Goal: Transaction & Acquisition: Download file/media

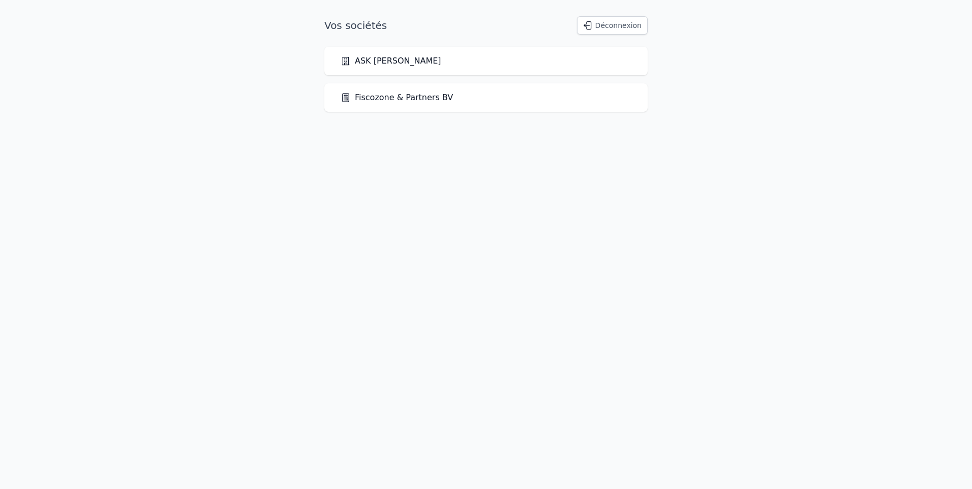
click at [426, 101] on link "Fiscozone & Partners BV" at bounding box center [397, 98] width 112 height 12
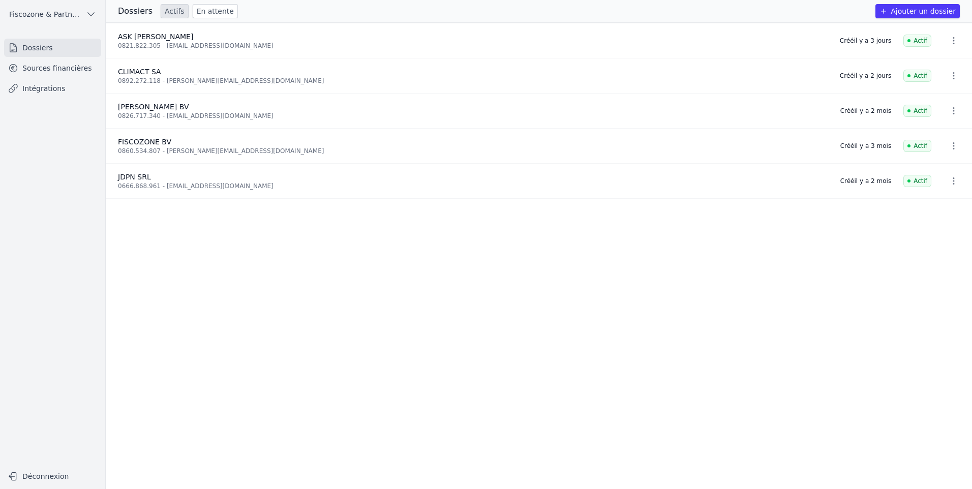
click at [55, 69] on link "Sources financières" at bounding box center [52, 68] width 97 height 18
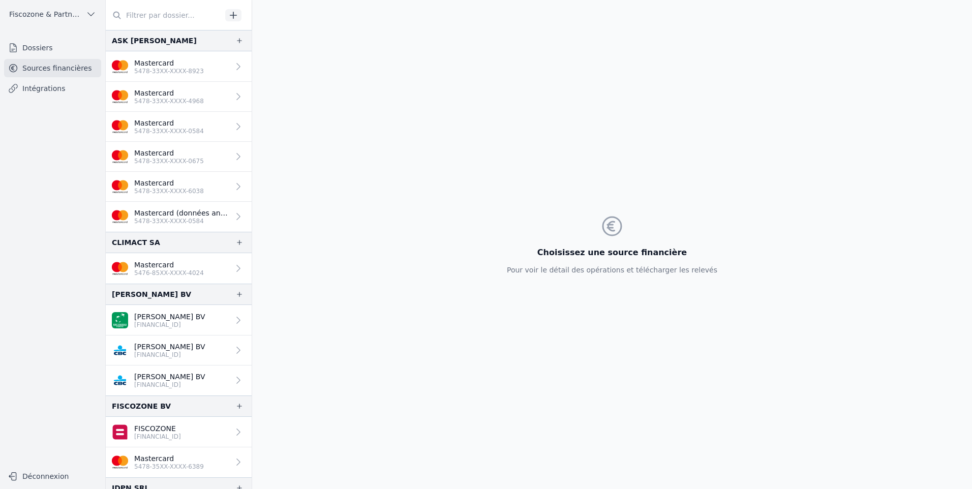
click at [213, 125] on link "Mastercard 5478-33XX-XXXX-0584" at bounding box center [179, 127] width 146 height 30
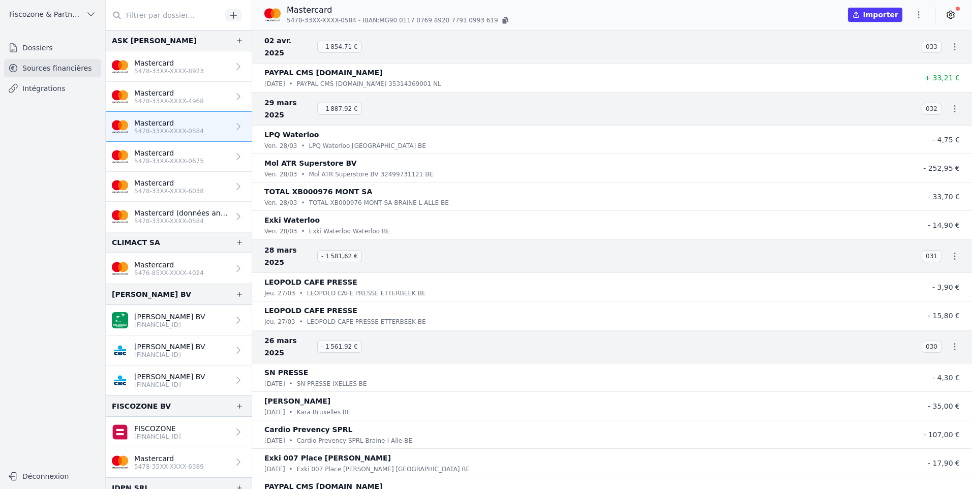
click at [157, 156] on p "Mastercard" at bounding box center [169, 153] width 70 height 10
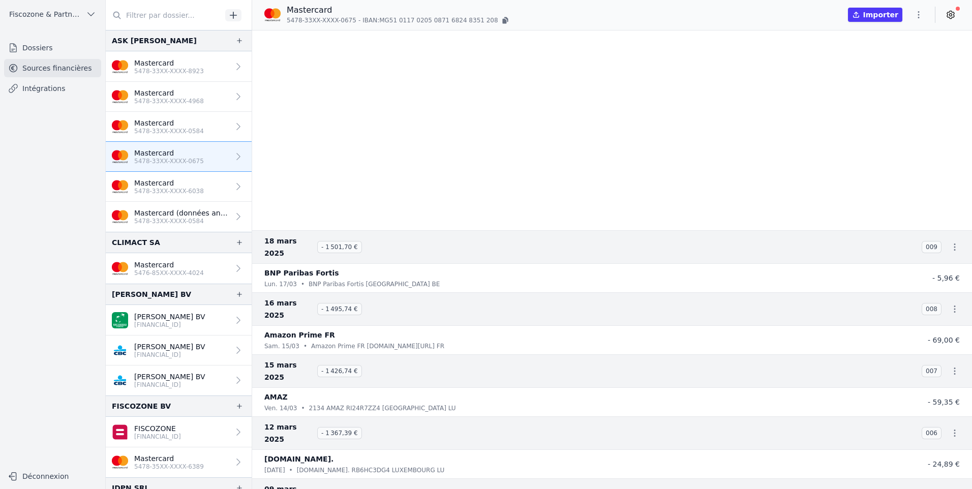
scroll to position [204, 0]
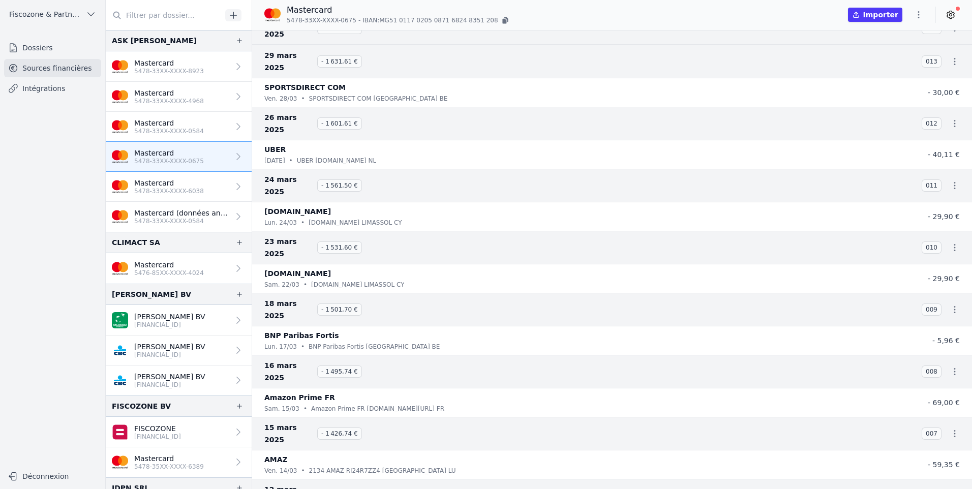
click at [192, 132] on p "5478-33XX-XXXX-0584" at bounding box center [169, 131] width 70 height 8
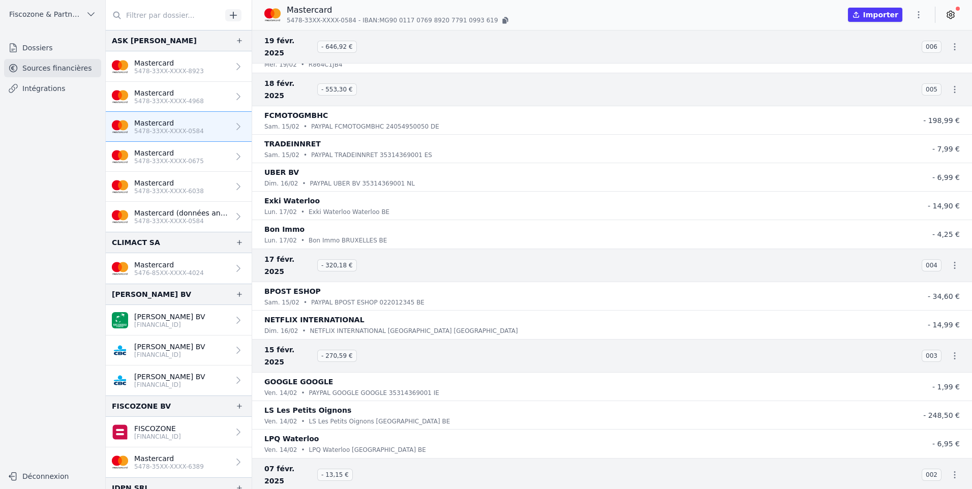
scroll to position [2467, 0]
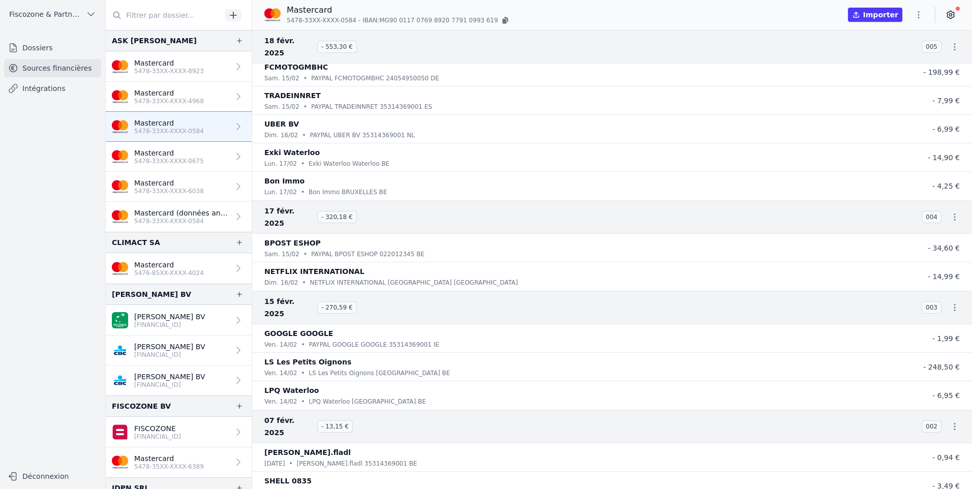
click at [153, 120] on p "Mastercard" at bounding box center [169, 123] width 70 height 10
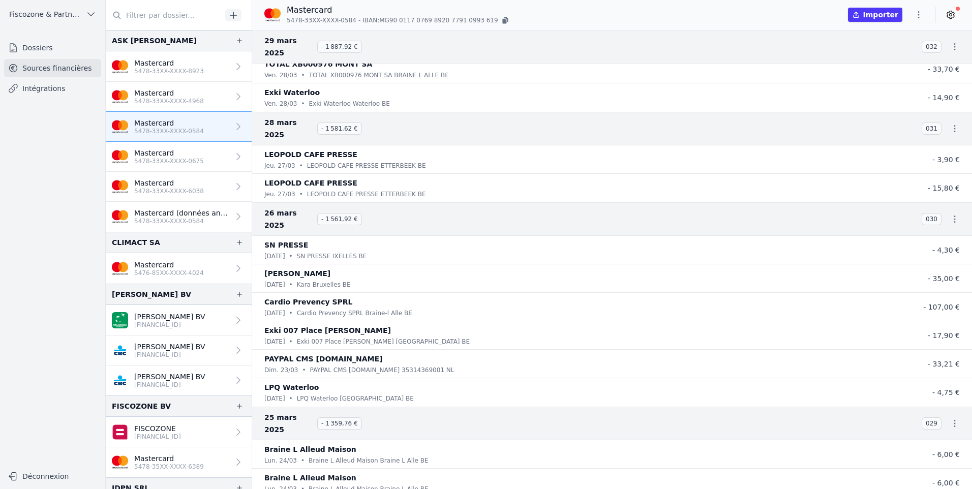
scroll to position [0, 0]
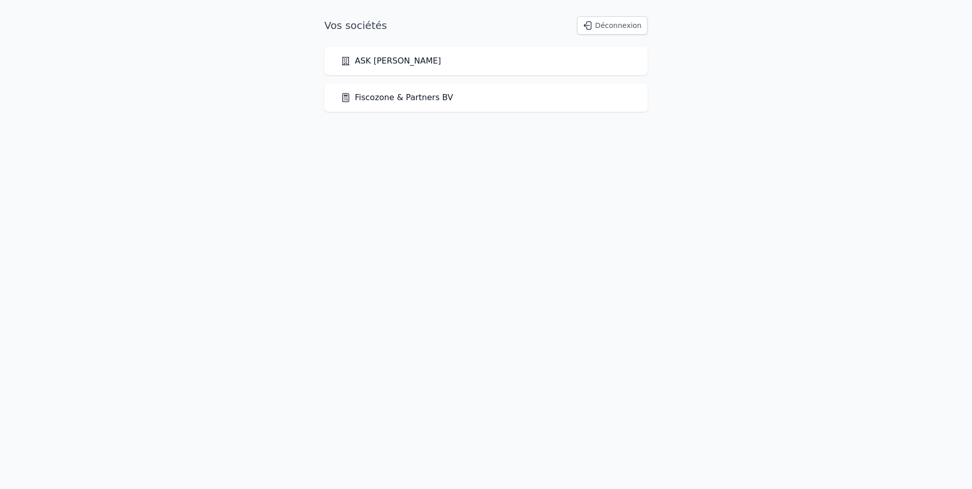
click at [391, 98] on link "Fiscozone & Partners BV" at bounding box center [397, 98] width 112 height 12
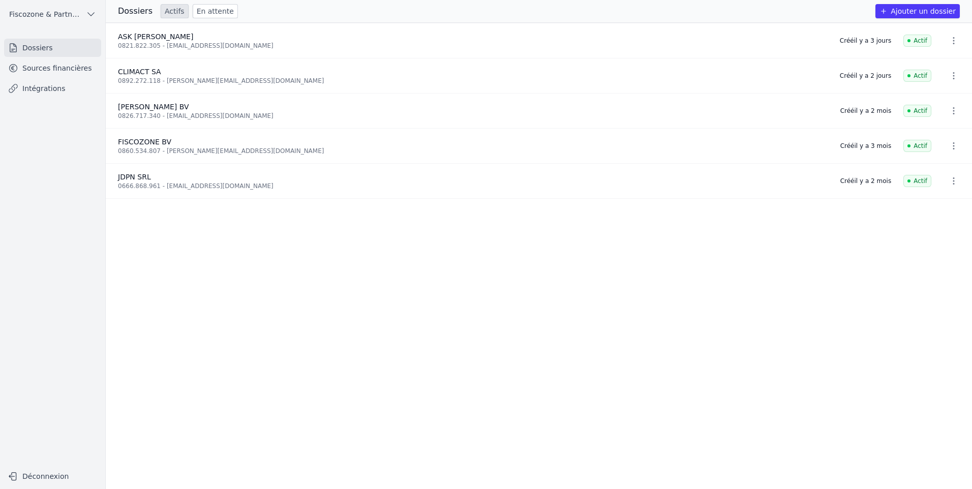
click at [42, 75] on link "Sources financières" at bounding box center [52, 68] width 97 height 18
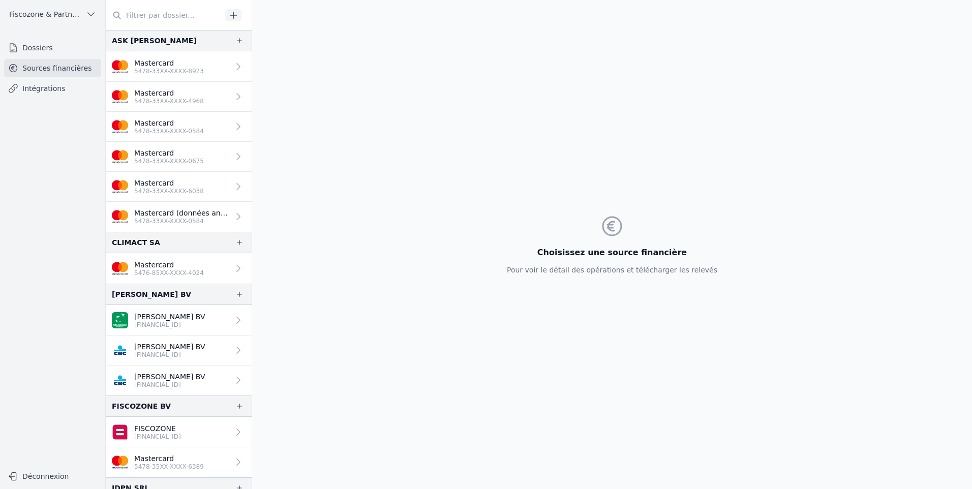
click at [183, 130] on p "5478-33XX-XXXX-0584" at bounding box center [169, 131] width 70 height 8
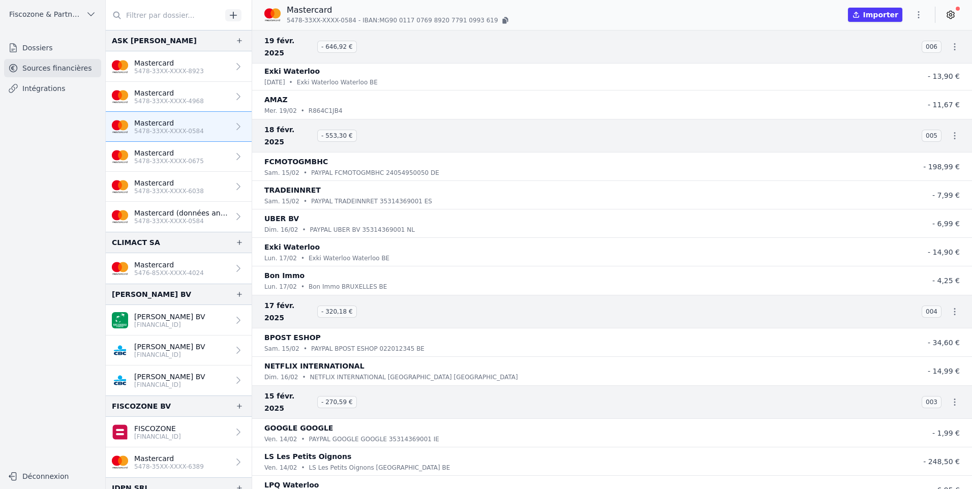
scroll to position [2467, 0]
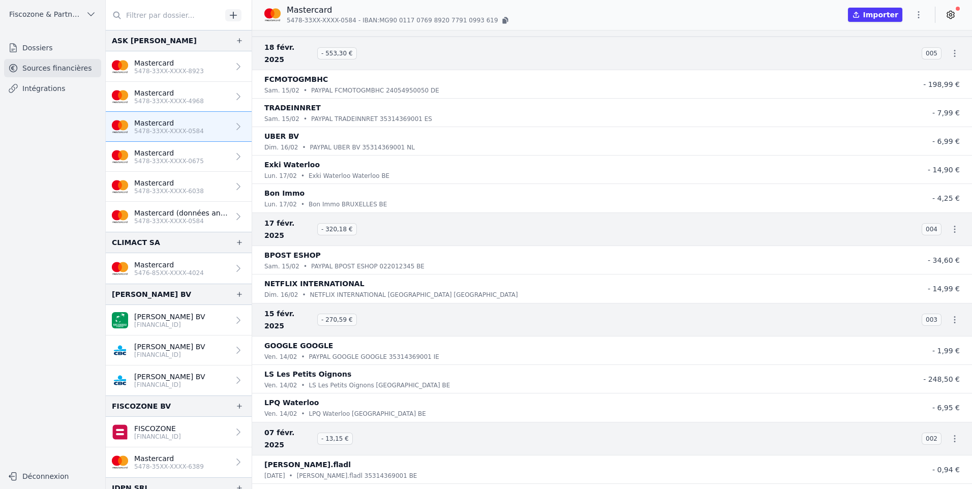
click at [947, 18] on icon at bounding box center [951, 15] width 10 height 10
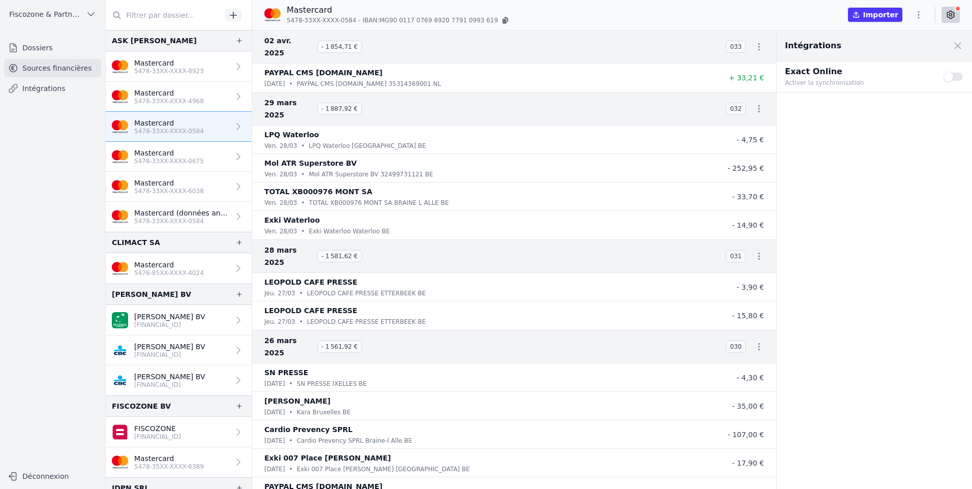
click at [947, 18] on icon at bounding box center [951, 15] width 10 height 10
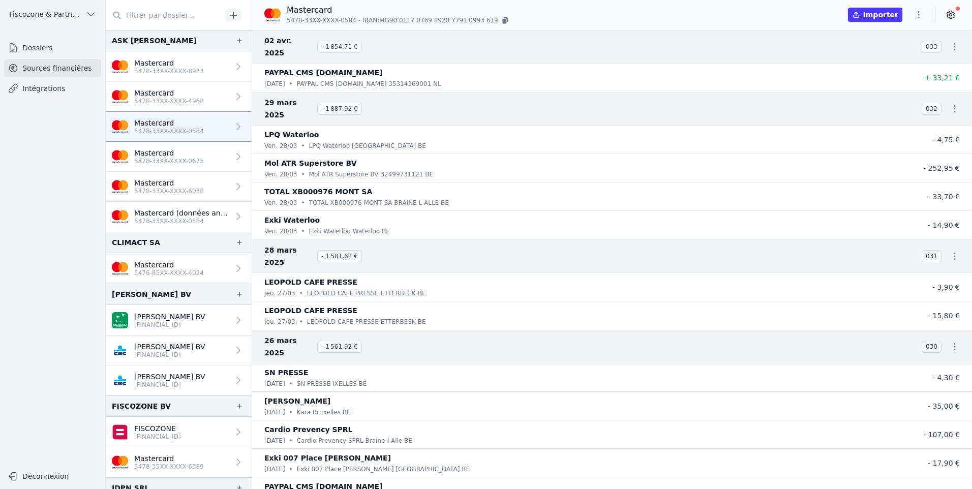
click at [198, 129] on link "Mastercard 5478-33XX-XXXX-0584" at bounding box center [179, 127] width 146 height 30
click at [203, 97] on link "Mastercard 5478-33XX-XXXX-4968" at bounding box center [179, 97] width 146 height 30
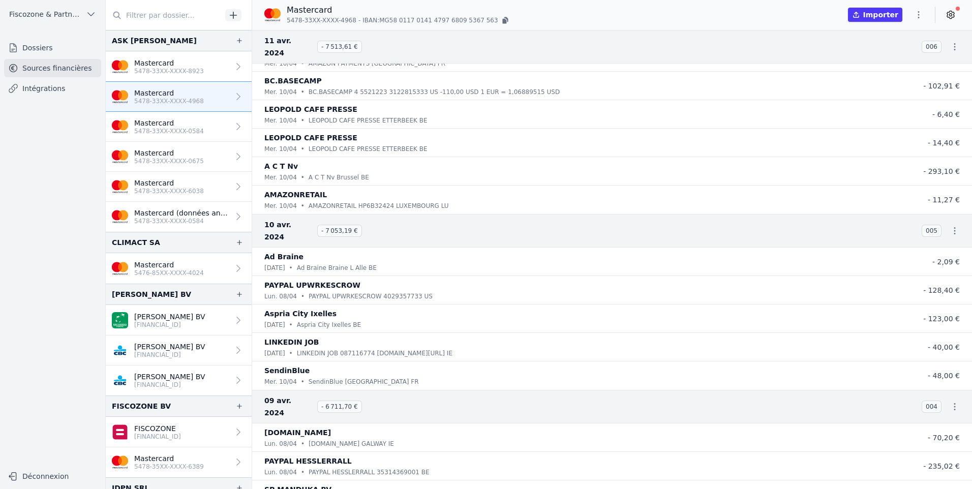
scroll to position [8057, 0]
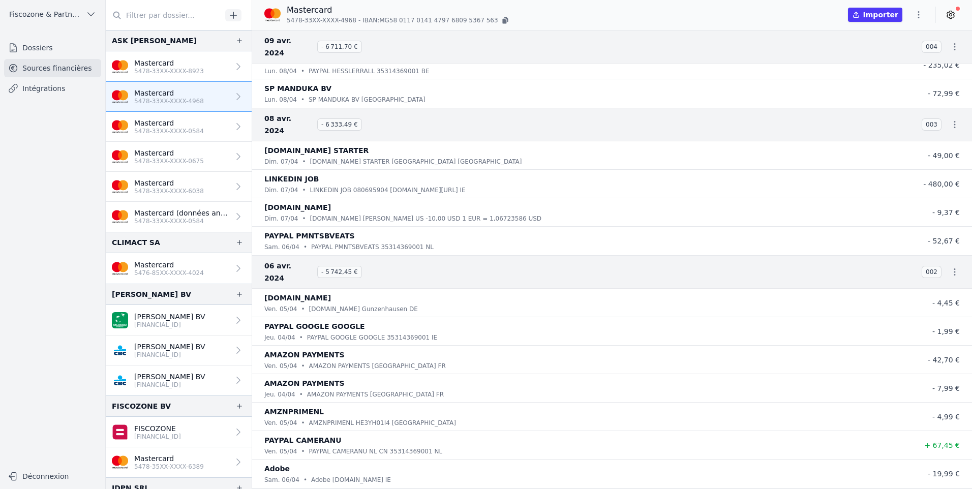
click at [182, 131] on p "5478-33XX-XXXX-0584" at bounding box center [169, 131] width 70 height 8
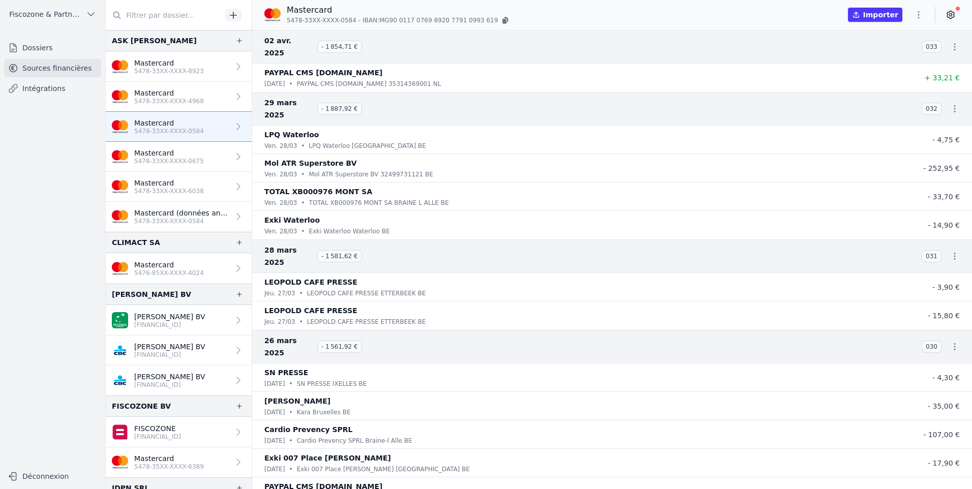
click at [182, 131] on p "5478-33XX-XXXX-0584" at bounding box center [169, 131] width 70 height 8
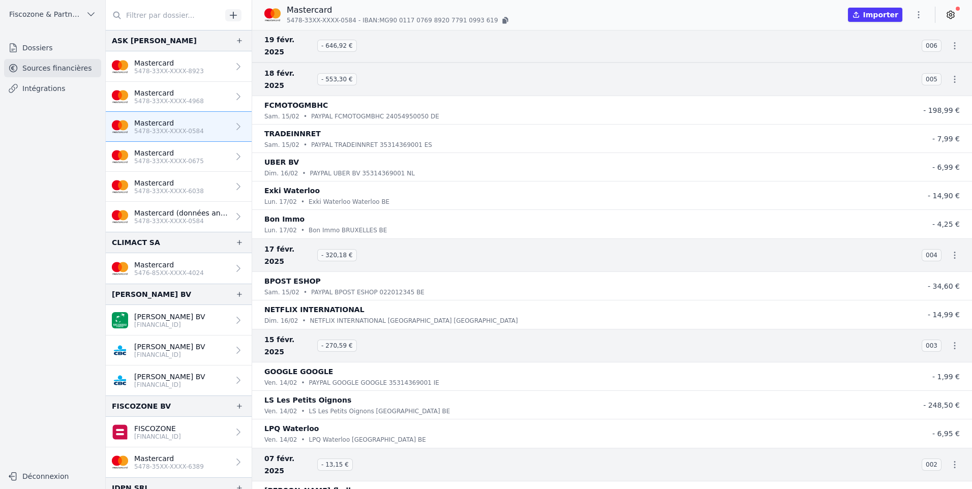
scroll to position [2467, 0]
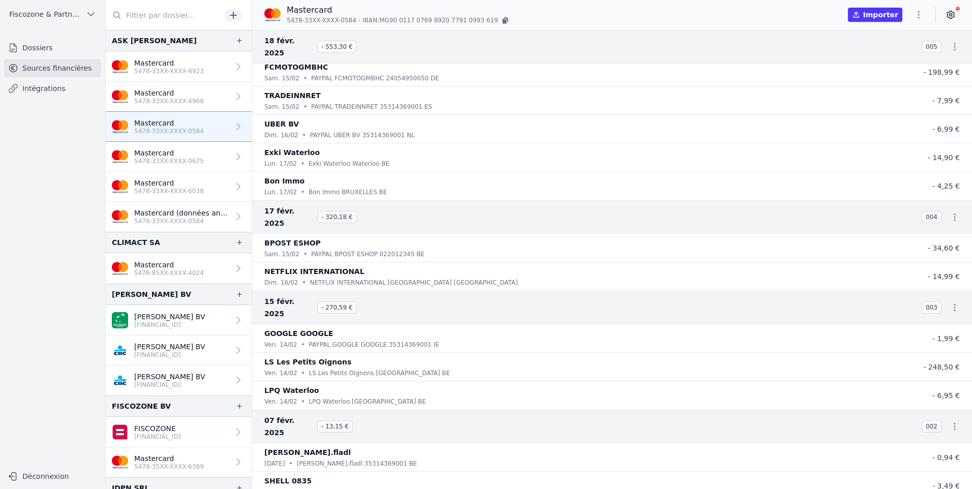
click at [220, 130] on link "Mastercard 5478-33XX-XXXX-0584" at bounding box center [179, 127] width 146 height 30
click at [110, 449] on link "Mastercard 5478-35XX-XXXX-6389" at bounding box center [179, 463] width 146 height 30
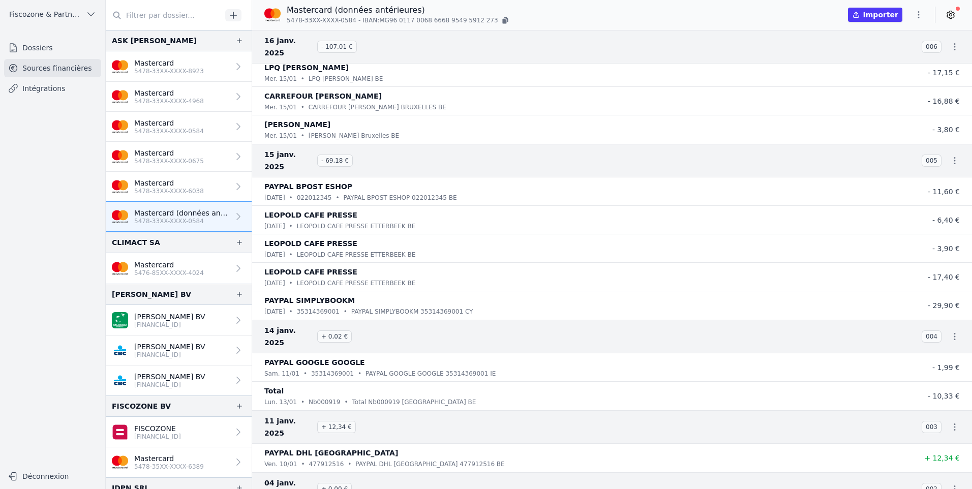
scroll to position [1678, 0]
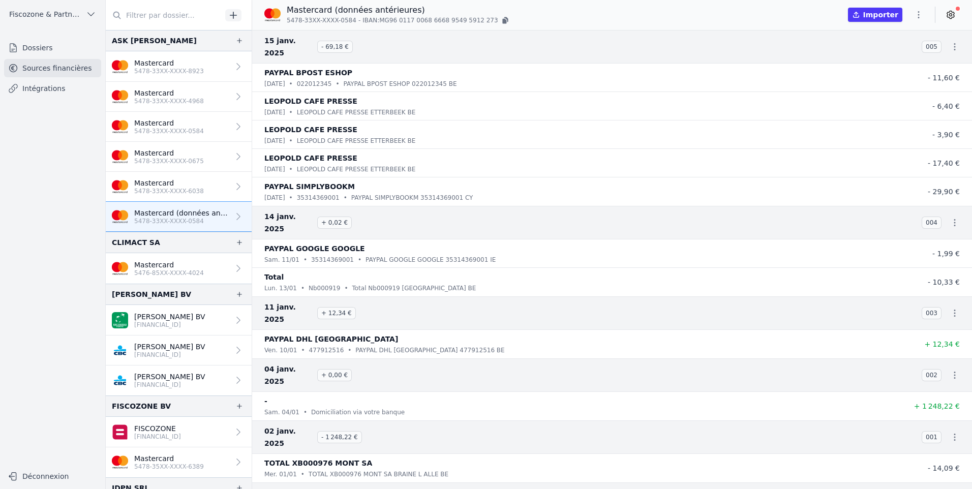
click at [921, 12] on icon "button" at bounding box center [919, 15] width 10 height 10
click at [891, 56] on button "Exporter" at bounding box center [894, 55] width 73 height 19
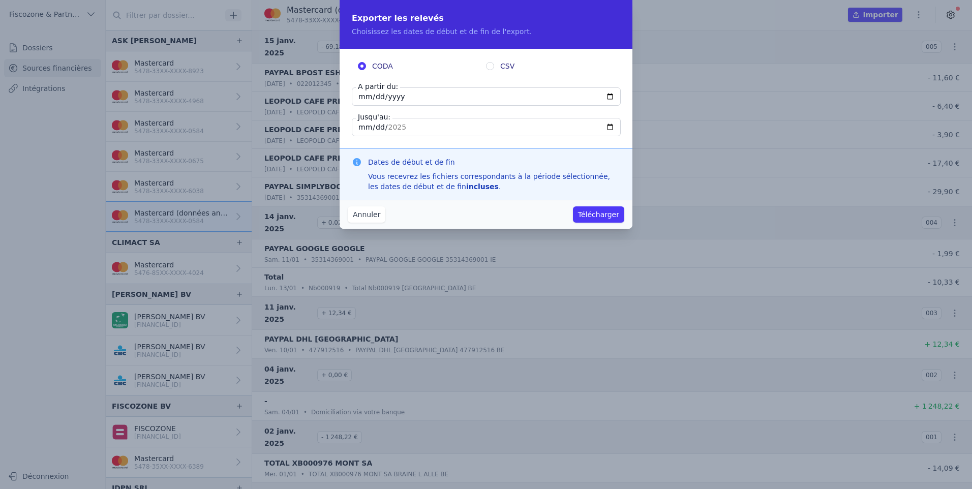
click at [369, 218] on button "Annuler" at bounding box center [367, 214] width 38 height 16
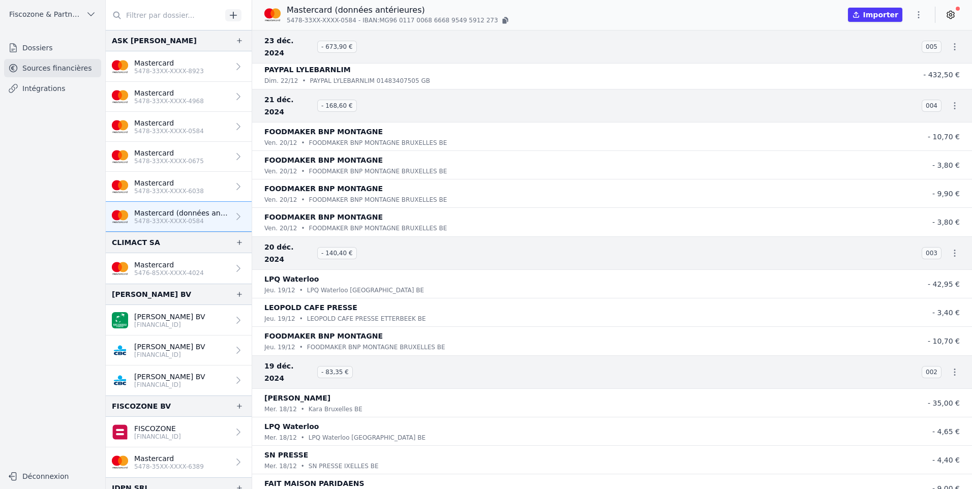
scroll to position [2546, 0]
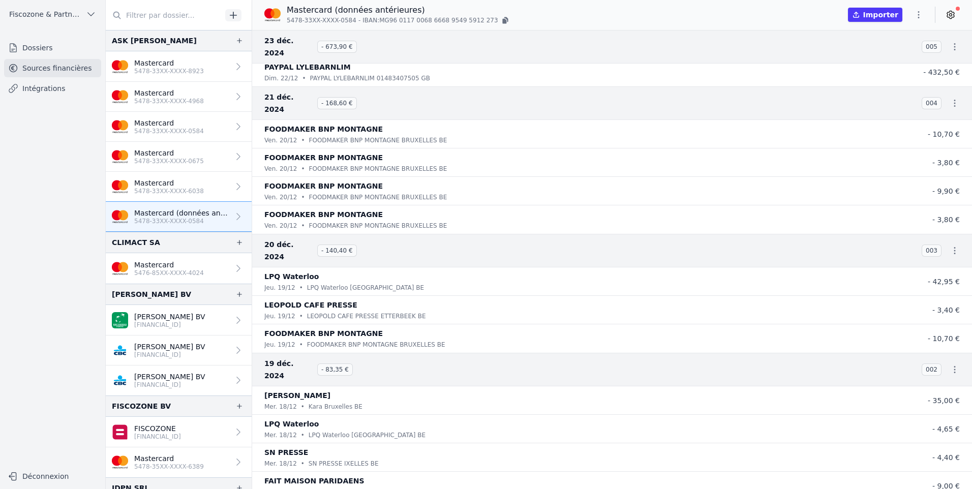
click at [920, 14] on icon "button" at bounding box center [920, 14] width 2 height 7
click at [891, 56] on button "Exporter" at bounding box center [894, 55] width 73 height 19
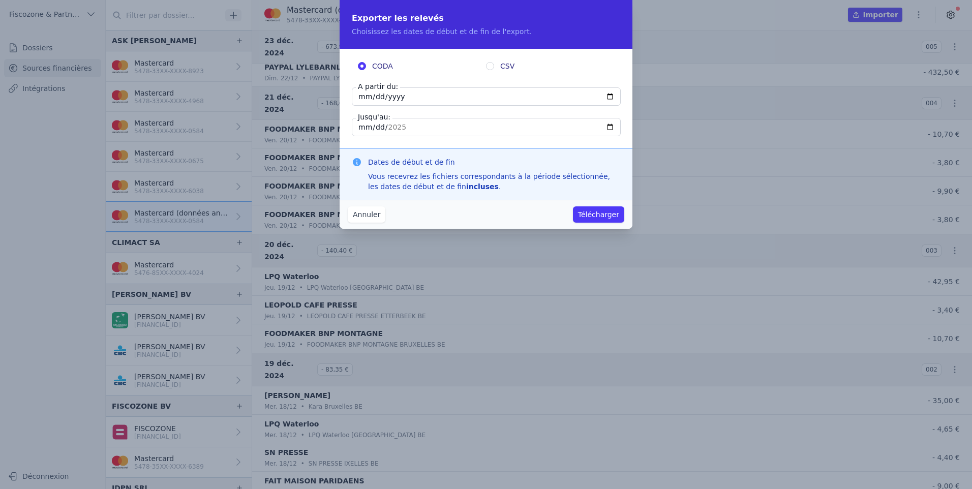
click at [490, 64] on input "CSV" at bounding box center [490, 66] width 8 height 8
radio input "true"
radio input "false"
click at [490, 64] on input "CSV" at bounding box center [490, 66] width 8 height 8
click at [368, 98] on input "2025-02-02" at bounding box center [486, 96] width 269 height 18
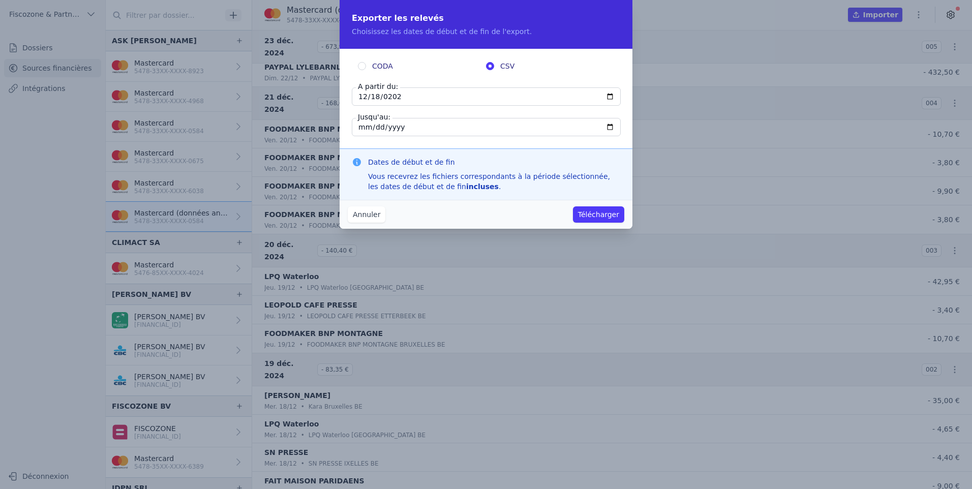
type input "2024-12-18"
click at [606, 218] on button "Télécharger" at bounding box center [598, 214] width 51 height 16
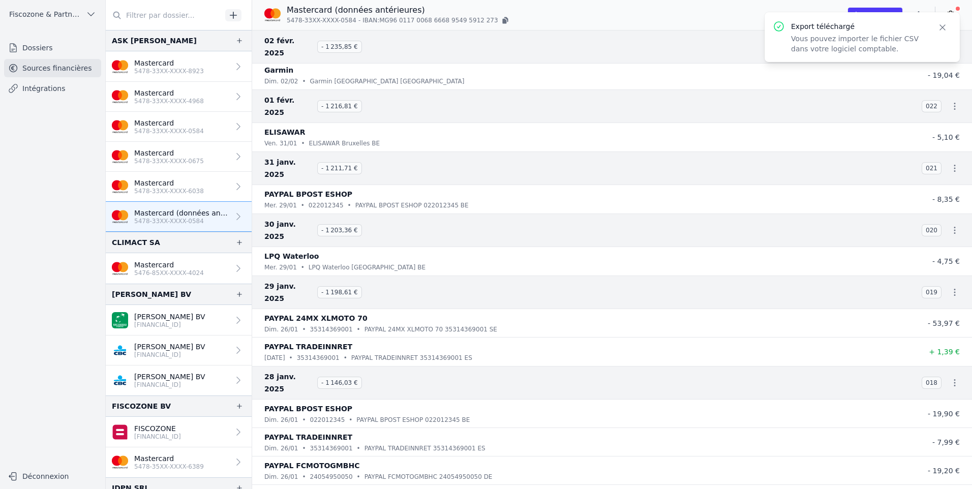
scroll to position [0, 0]
